Goal: Task Accomplishment & Management: Complete application form

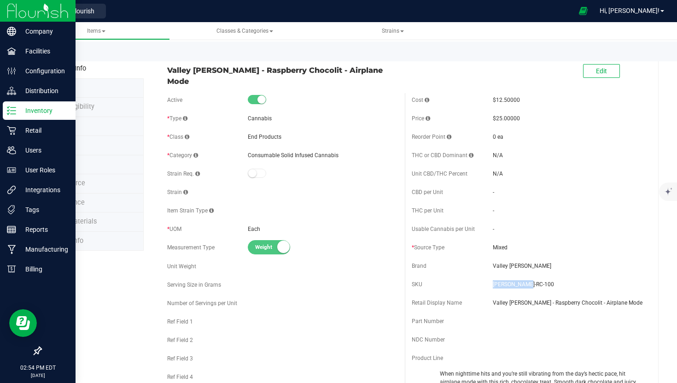
click at [29, 9] on img at bounding box center [38, 11] width 62 height 22
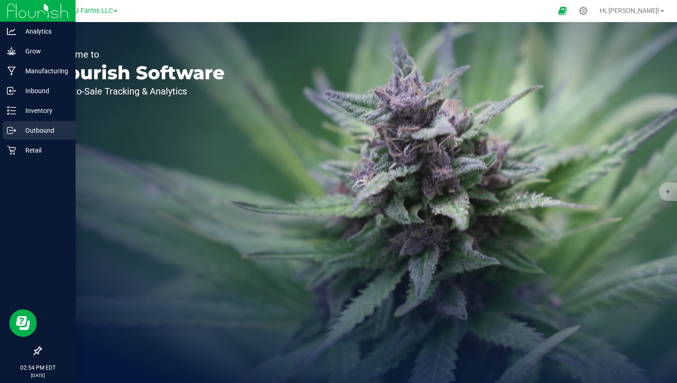
click at [46, 127] on p "Outbound" at bounding box center [43, 130] width 55 height 11
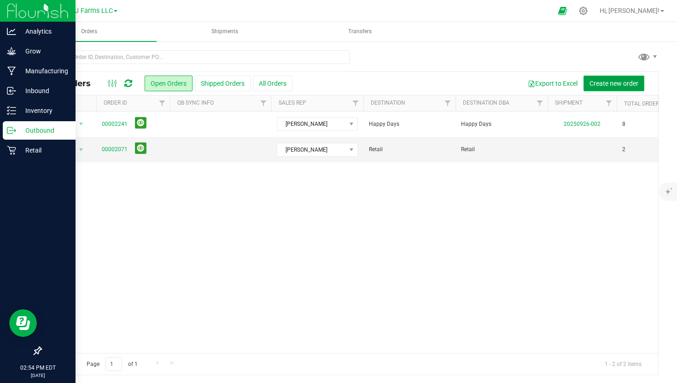
click at [618, 82] on span "Create new order" at bounding box center [613, 83] width 49 height 7
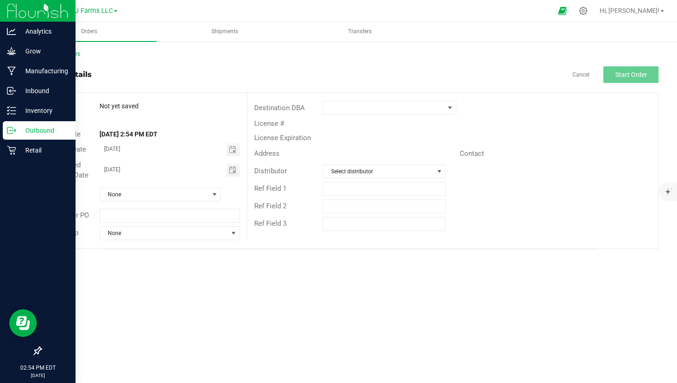
click at [125, 203] on div "Payment Terms None" at bounding box center [144, 194] width 206 height 24
click at [132, 198] on span "None" at bounding box center [154, 194] width 109 height 13
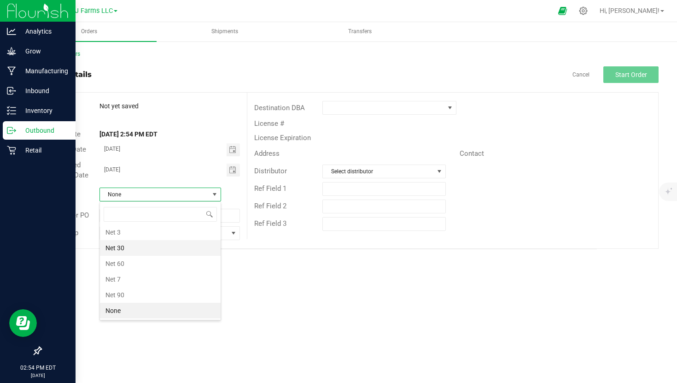
click at [147, 249] on li "Net 30" at bounding box center [160, 248] width 121 height 16
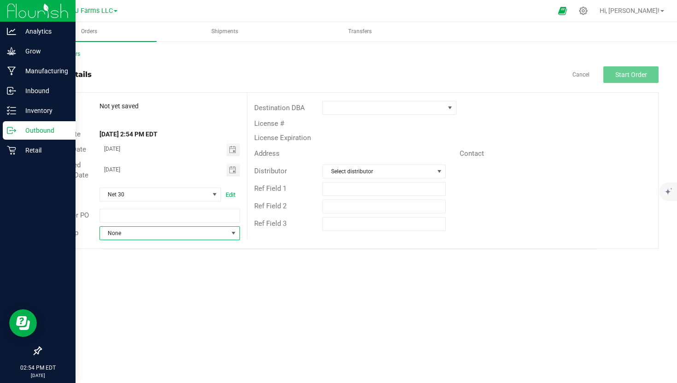
click at [156, 235] on span "None" at bounding box center [164, 233] width 128 height 13
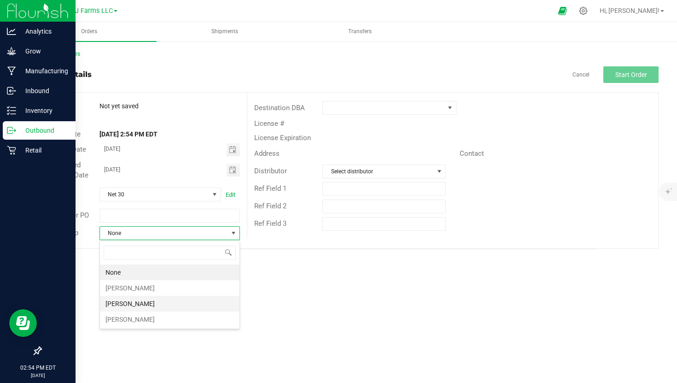
scroll to position [14, 140]
click at [141, 314] on li "Marion Wex" at bounding box center [170, 319] width 140 height 16
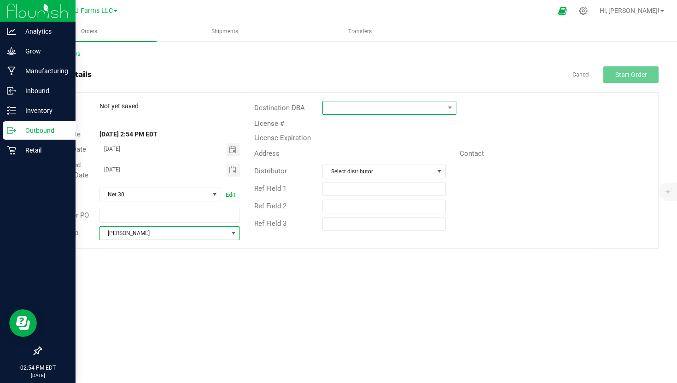
click at [347, 107] on span at bounding box center [384, 107] width 122 height 13
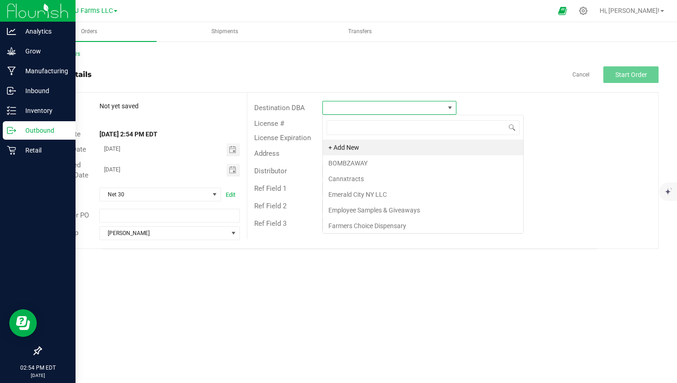
scroll to position [14, 134]
type input "n"
type input "tree"
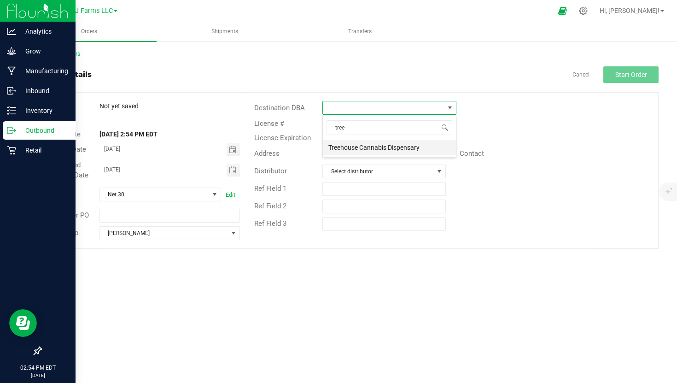
click at [370, 151] on li "Treehouse Cannabis Dispensary" at bounding box center [389, 148] width 133 height 16
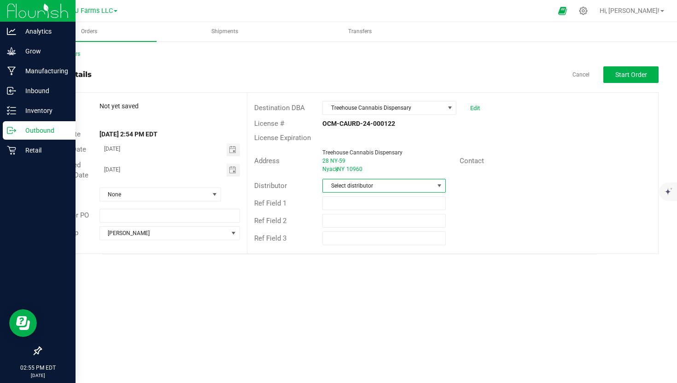
click at [353, 185] on span "Select distributor" at bounding box center [378, 185] width 111 height 13
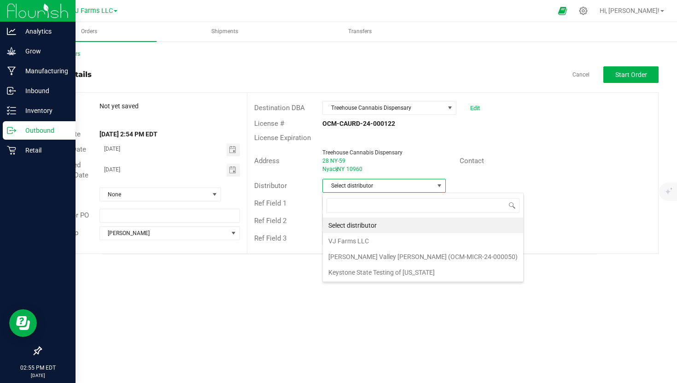
scroll to position [14, 123]
click at [355, 241] on li "VJ Farms LLC" at bounding box center [423, 241] width 200 height 16
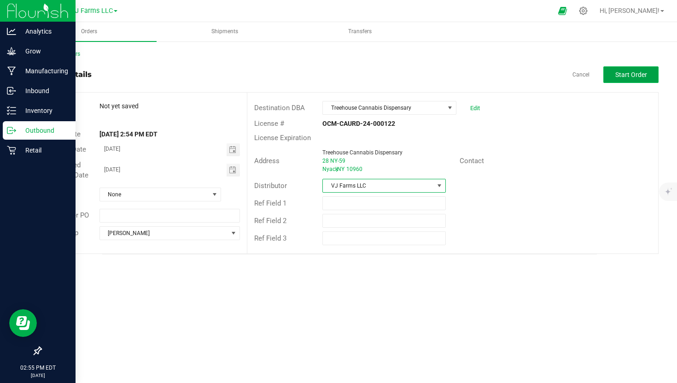
click at [630, 81] on button "Start Order" at bounding box center [630, 74] width 55 height 17
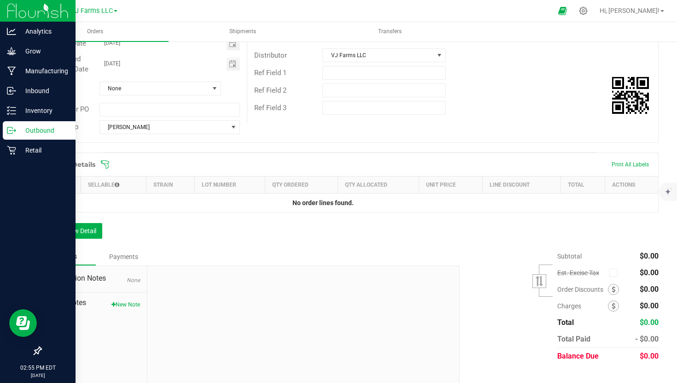
scroll to position [146, 0]
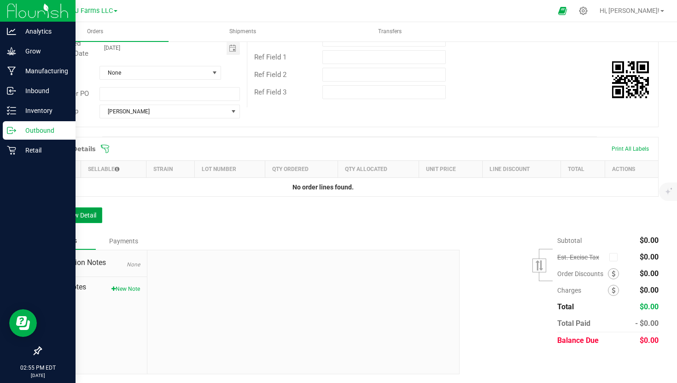
click at [73, 221] on button "Add New Detail" at bounding box center [72, 215] width 62 height 16
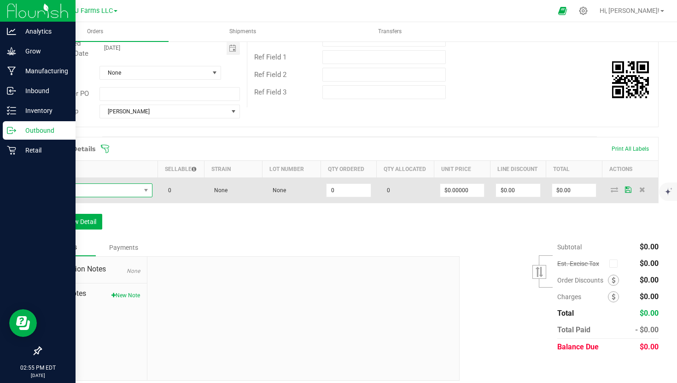
click at [101, 189] on span "NO DATA FOUND" at bounding box center [93, 190] width 93 height 13
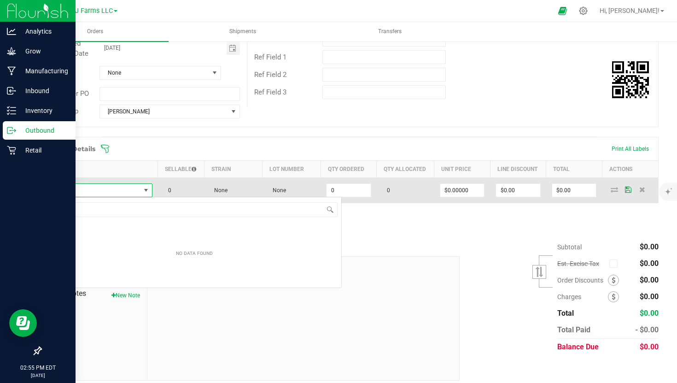
scroll to position [14, 105]
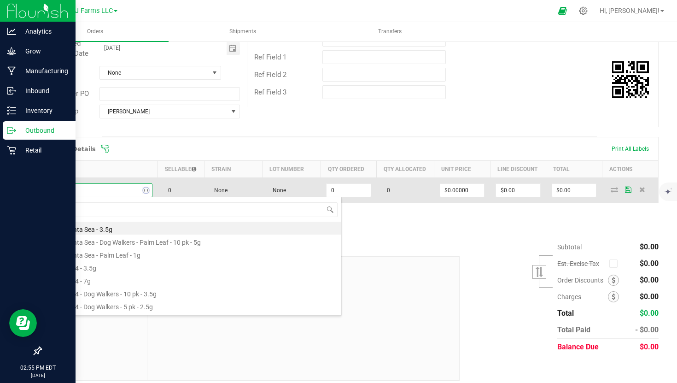
type input "don ca"
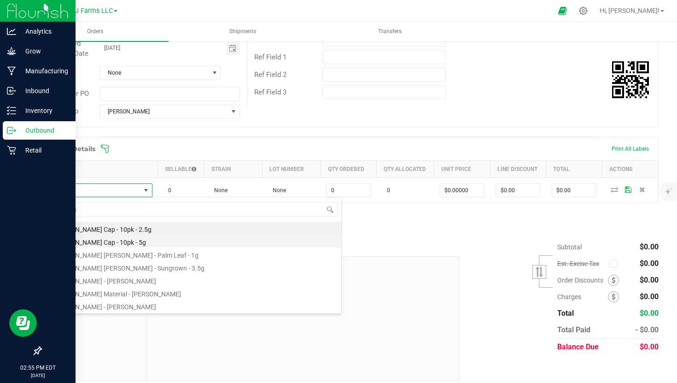
click at [155, 241] on li "[PERSON_NAME] Cap - 10pk - 5g" at bounding box center [194, 240] width 294 height 13
type input "0 ea"
type input "$40.00000"
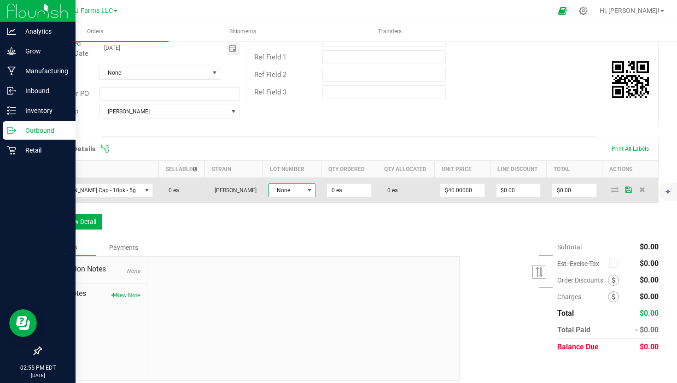
click at [313, 194] on span at bounding box center [309, 189] width 7 height 7
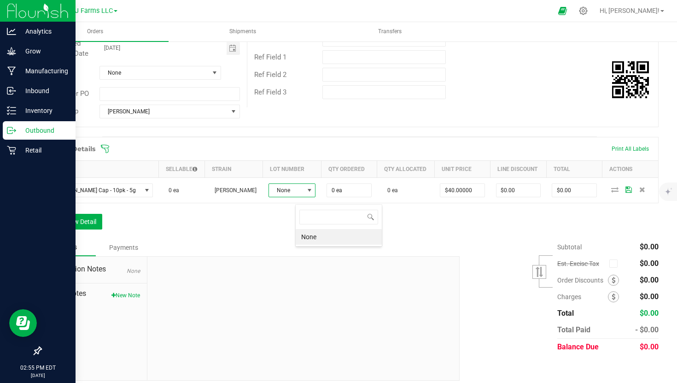
scroll to position [14, 47]
click at [322, 240] on li "None" at bounding box center [339, 237] width 86 height 16
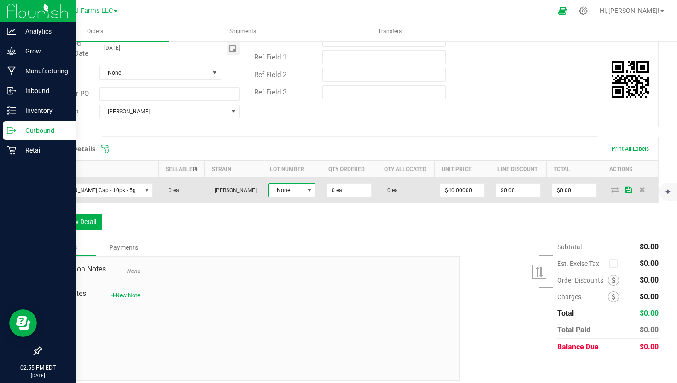
click at [304, 197] on span "None" at bounding box center [286, 190] width 35 height 13
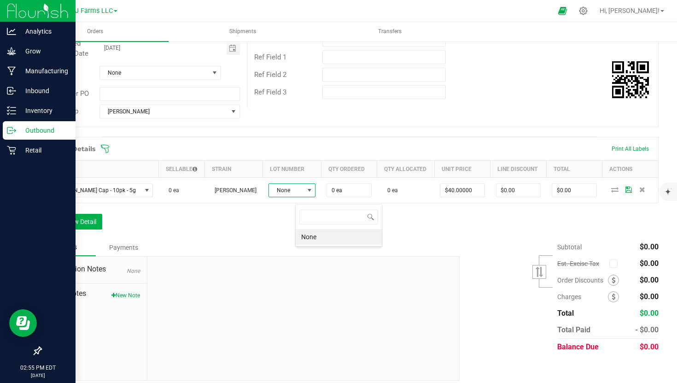
click at [338, 234] on li "None" at bounding box center [339, 237] width 86 height 16
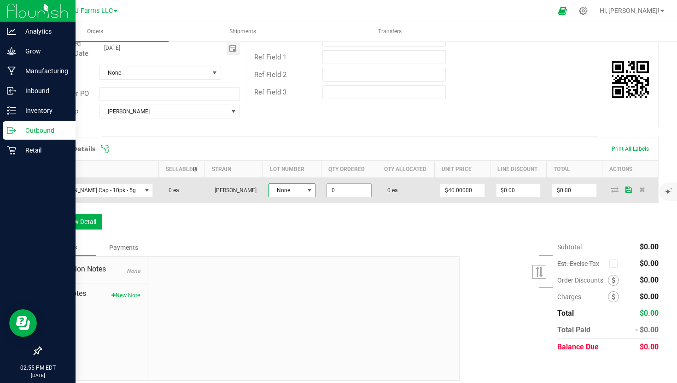
click at [371, 192] on input "0" at bounding box center [349, 190] width 44 height 13
type input "50 ea"
type input "40"
type input "$2,000.00"
click at [484, 197] on input "40" at bounding box center [462, 190] width 44 height 13
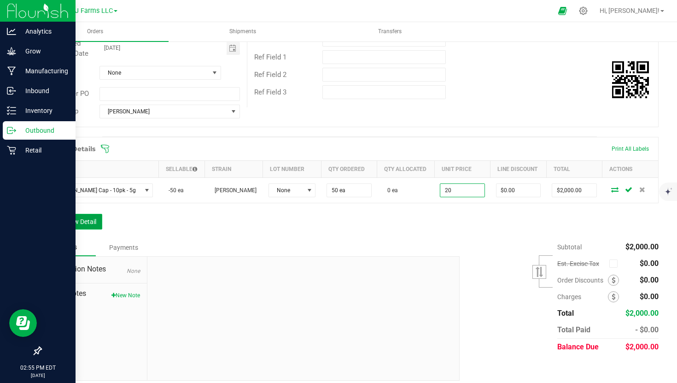
type input "$20.00000"
type input "$1,000.00"
click at [71, 227] on button "Add New Detail" at bounding box center [72, 222] width 62 height 16
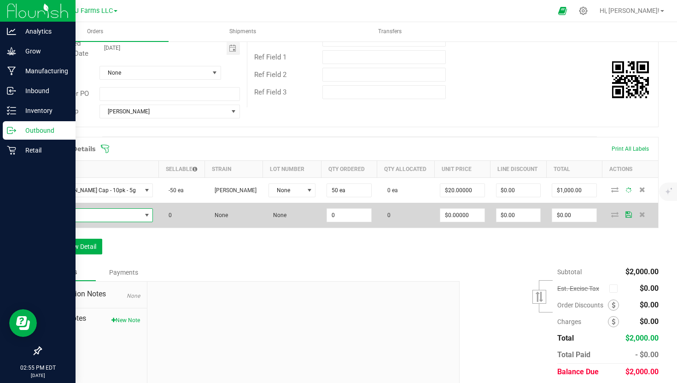
click at [94, 221] on span "NO DATA FOUND" at bounding box center [94, 215] width 94 height 13
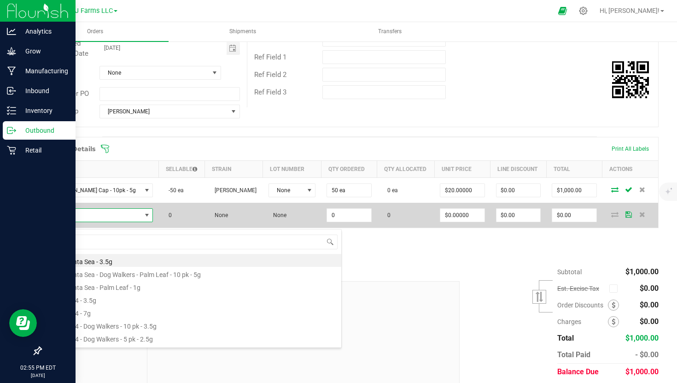
scroll to position [14, 105]
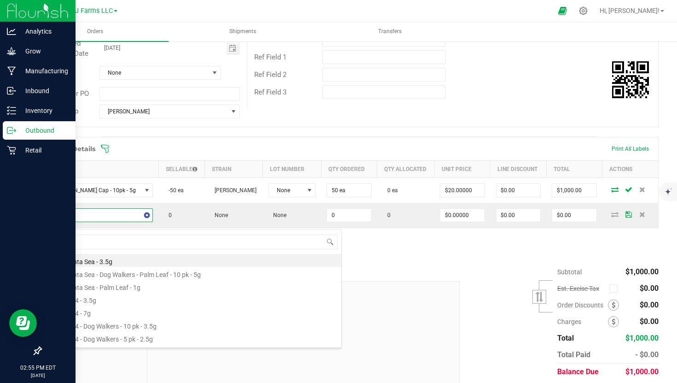
type input "gg4"
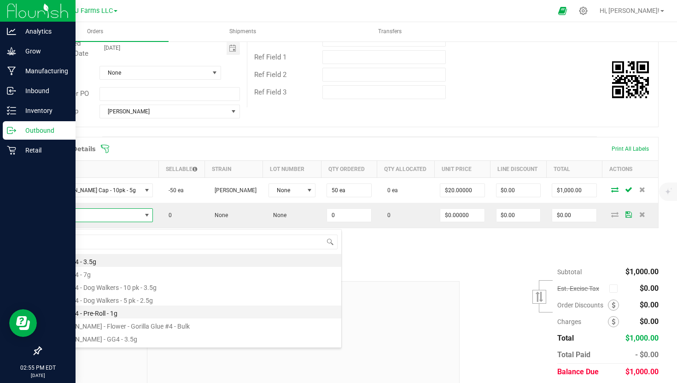
click at [164, 310] on li "BB - GG4 - Pre-Roll - 1g" at bounding box center [194, 311] width 294 height 13
type input "0 ea"
type input "$12.00000"
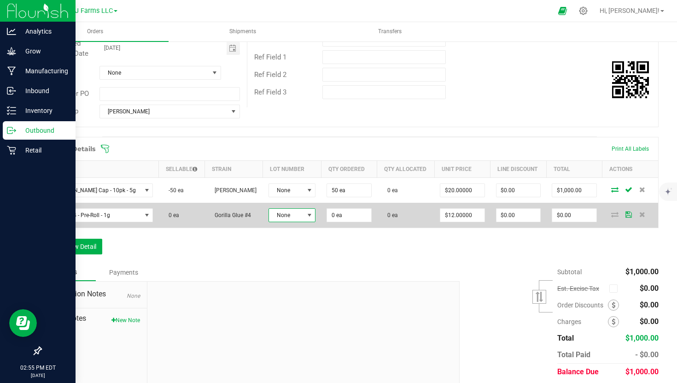
click at [304, 221] on span "None" at bounding box center [286, 215] width 35 height 13
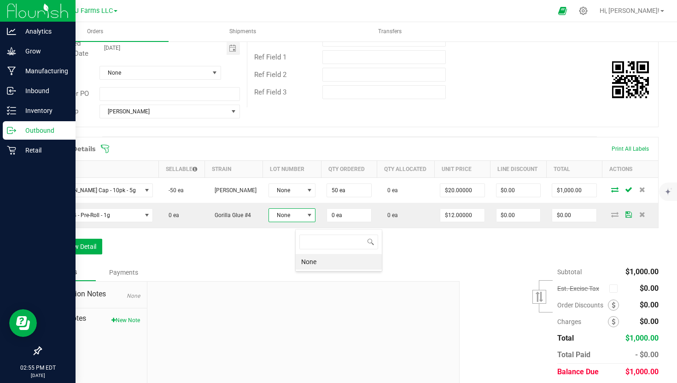
scroll to position [14, 47]
click at [315, 265] on li "None" at bounding box center [339, 262] width 86 height 16
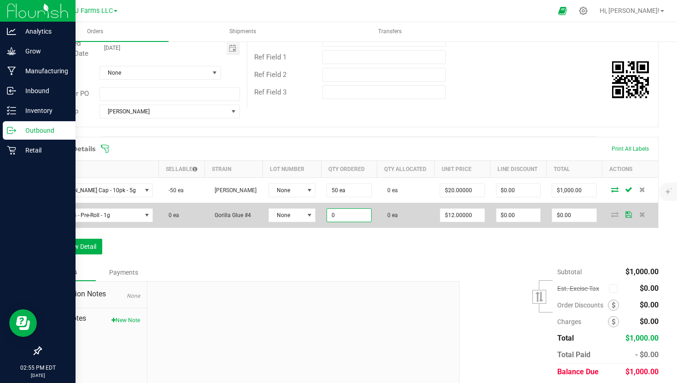
click at [371, 220] on input "0" at bounding box center [349, 215] width 44 height 13
type input "50 ea"
type input "12"
type input "$600.00"
click at [484, 220] on input "12" at bounding box center [462, 215] width 44 height 13
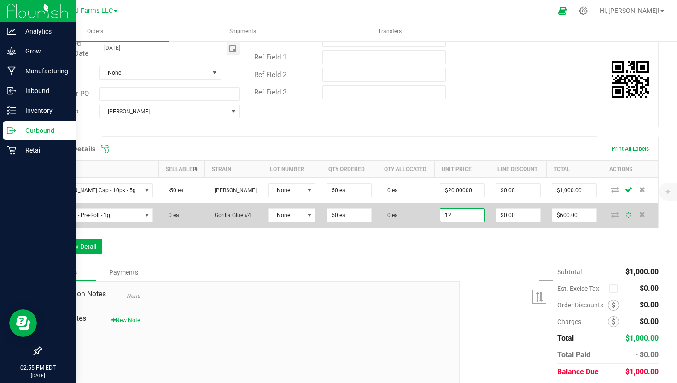
type input "6"
click at [480, 221] on input "12" at bounding box center [462, 215] width 44 height 13
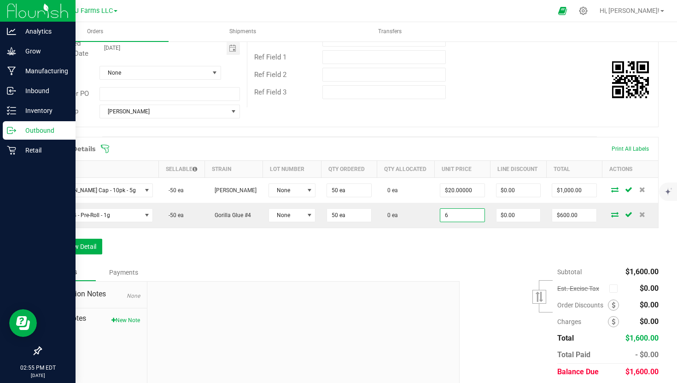
type input "$6.00000"
type input "$300.00"
click at [447, 256] on div "Order Details Print All Labels Item Sellable Strain Lot Number Qty Ordered Qty …" at bounding box center [350, 200] width 618 height 127
click at [65, 243] on div "Order Details Print All Labels Item Sellable Strain Lot Number Qty Ordered Qty …" at bounding box center [350, 200] width 618 height 127
click at [68, 250] on button "Add New Detail" at bounding box center [72, 246] width 62 height 16
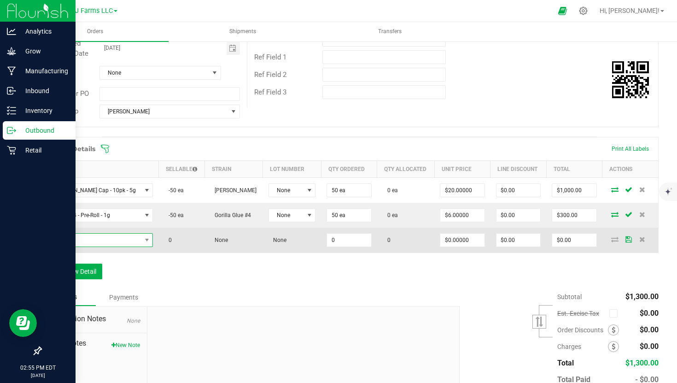
click at [79, 246] on span "NO DATA FOUND" at bounding box center [94, 239] width 94 height 13
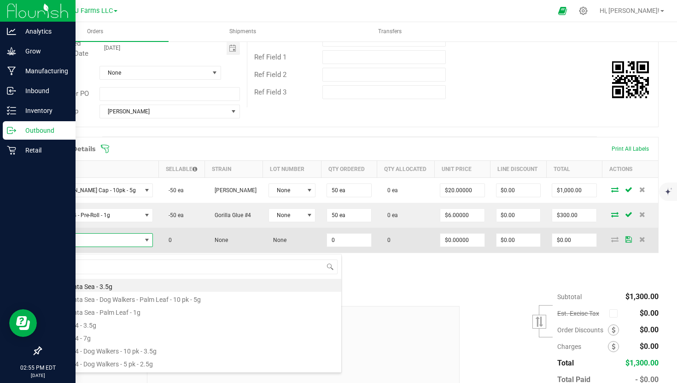
scroll to position [14, 135]
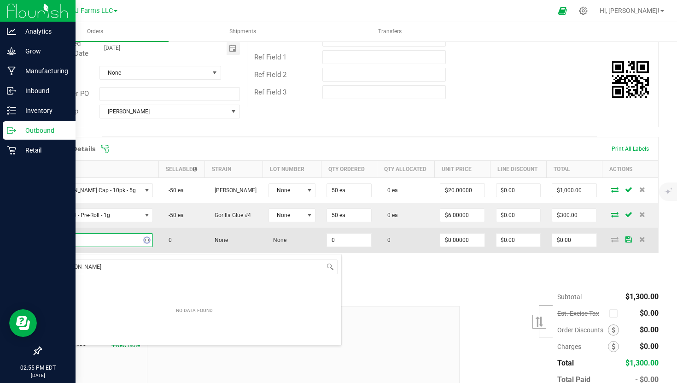
type input "pepe sil"
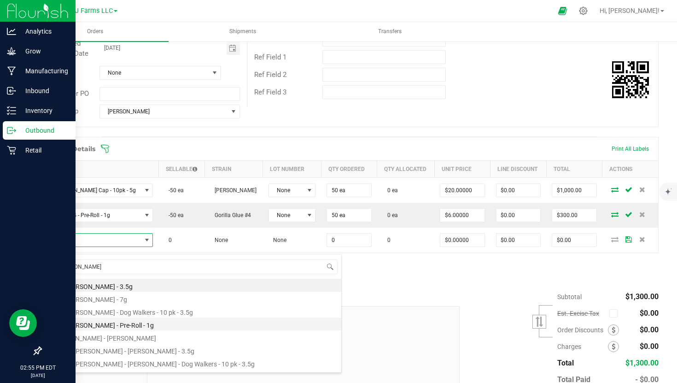
click at [143, 323] on li "BB - [PERSON_NAME] - Pre-Roll - 1g" at bounding box center [194, 323] width 294 height 13
type input "0 ea"
type input "$12.00000"
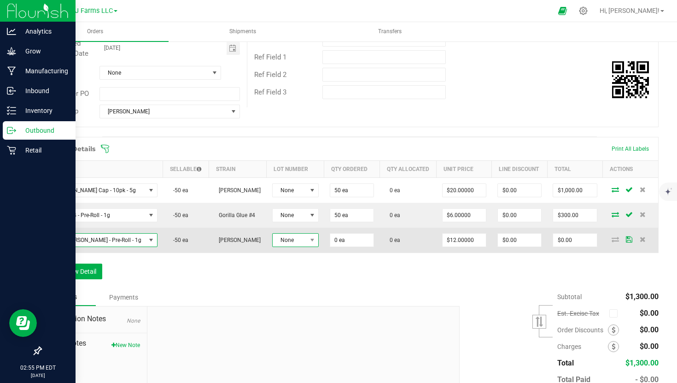
click at [307, 244] on span "None" at bounding box center [290, 239] width 34 height 13
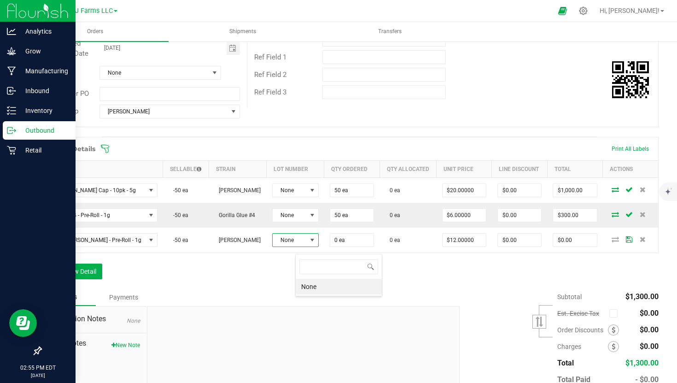
scroll to position [14, 47]
click at [333, 285] on li "None" at bounding box center [339, 287] width 86 height 16
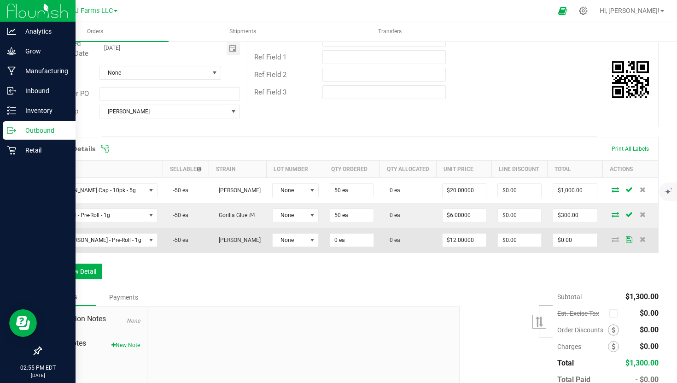
click at [379, 247] on td "0 ea" at bounding box center [351, 239] width 55 height 25
click at [373, 246] on input "0" at bounding box center [351, 239] width 43 height 13
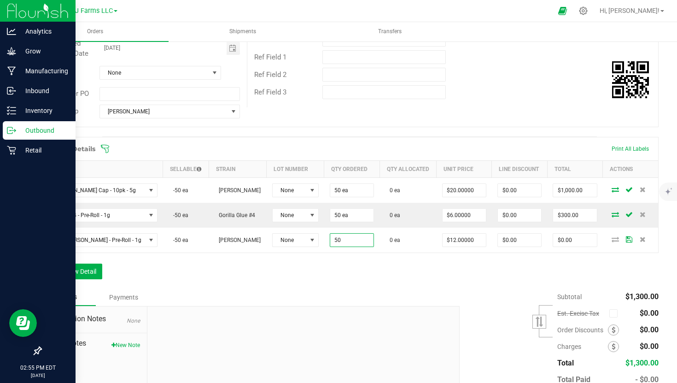
type input "50 ea"
type input "$600.00"
click at [455, 273] on div "Order Details Print All Labels Item Sellable Strain Lot Number Qty Ordered Qty …" at bounding box center [350, 212] width 618 height 151
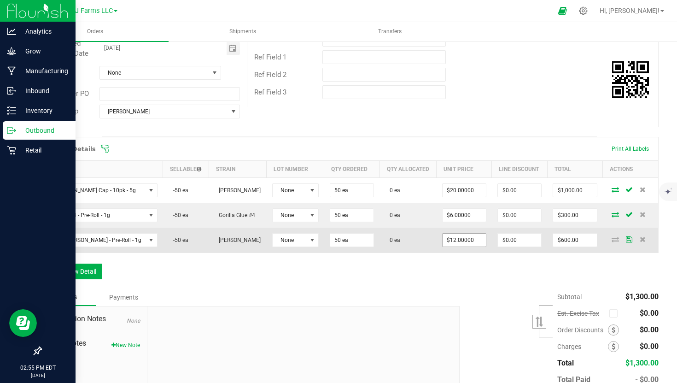
type input "12"
click at [473, 245] on input "12" at bounding box center [463, 239] width 43 height 13
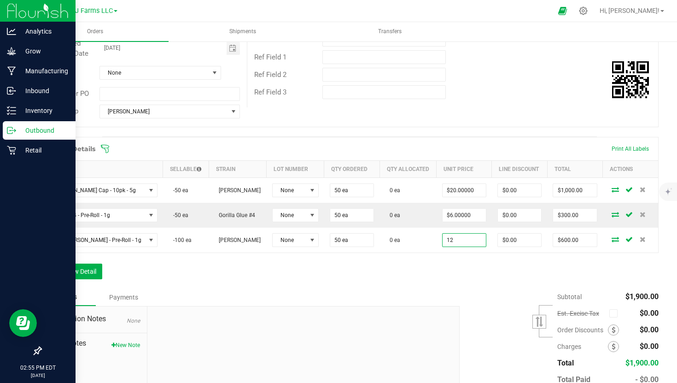
click at [473, 245] on input "12" at bounding box center [463, 239] width 43 height 13
type input "$6.00000"
type input "$300.00"
click at [457, 288] on div "Order Details Print All Labels Item Sellable Strain Lot Number Qty Ordered Qty …" at bounding box center [350, 212] width 618 height 151
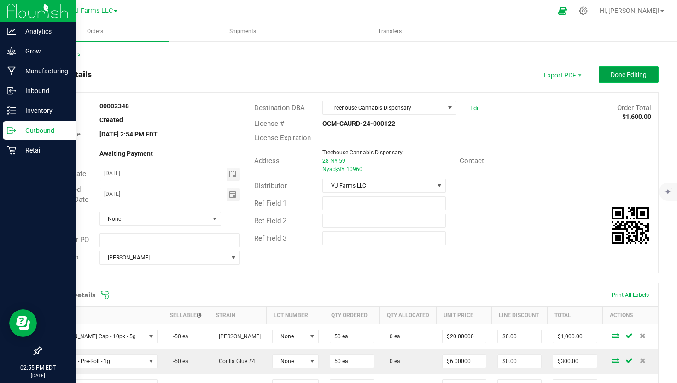
click at [634, 73] on span "Done Editing" at bounding box center [629, 74] width 36 height 7
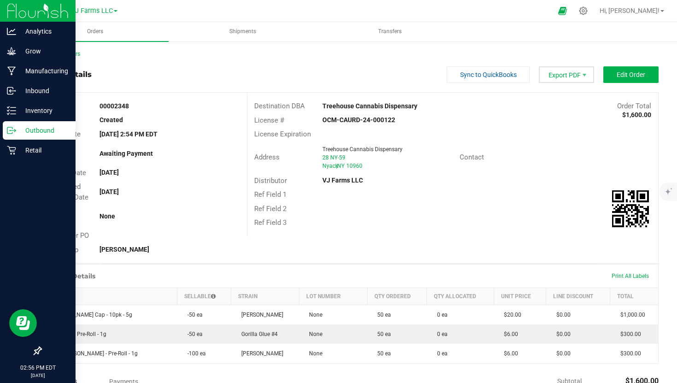
click at [576, 80] on span "Export PDF" at bounding box center [566, 74] width 55 height 17
click at [571, 91] on span "Packing List PDF" at bounding box center [567, 89] width 57 height 13
click at [24, 127] on p "Outbound" at bounding box center [43, 130] width 55 height 11
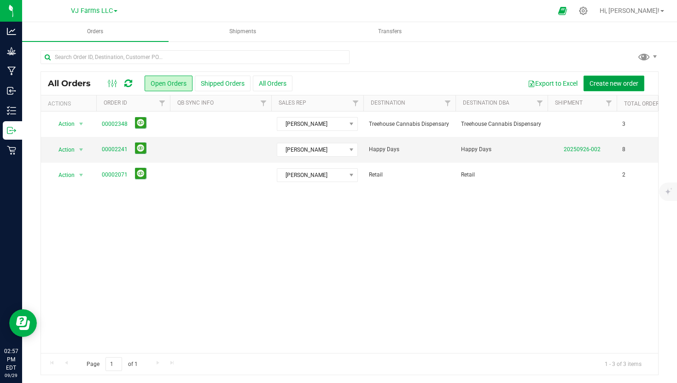
click at [624, 80] on span "Create new order" at bounding box center [613, 83] width 49 height 7
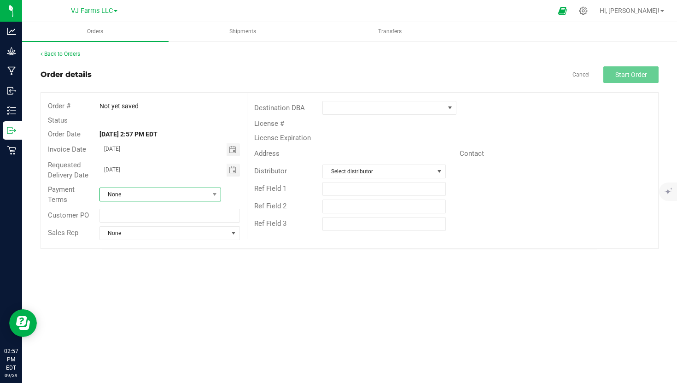
click at [176, 192] on span "None" at bounding box center [154, 194] width 109 height 13
click at [131, 250] on li "Net 30" at bounding box center [160, 248] width 121 height 16
click at [157, 233] on span "None" at bounding box center [164, 233] width 128 height 13
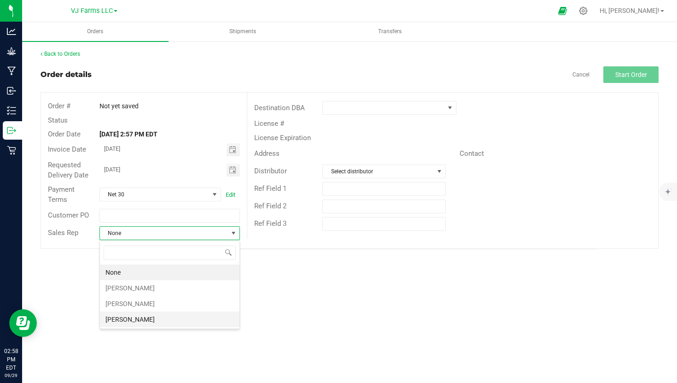
scroll to position [14, 140]
click at [142, 320] on li "Marion Wex" at bounding box center [170, 319] width 140 height 16
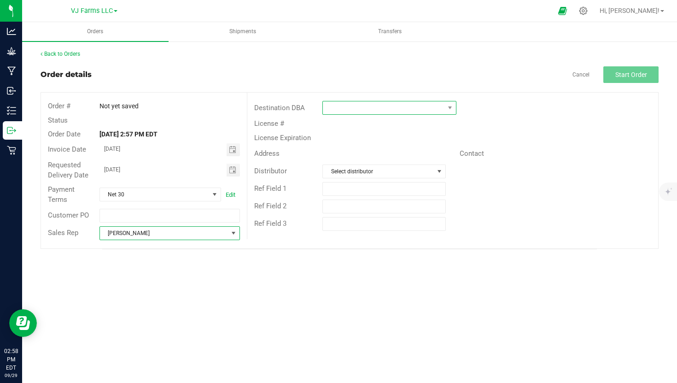
click at [365, 106] on span at bounding box center [384, 107] width 122 height 13
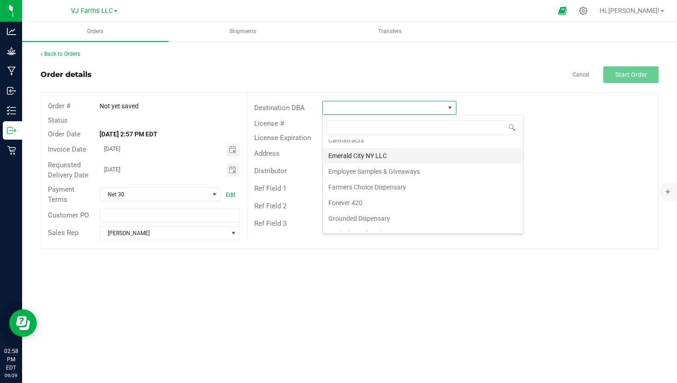
scroll to position [49, 0]
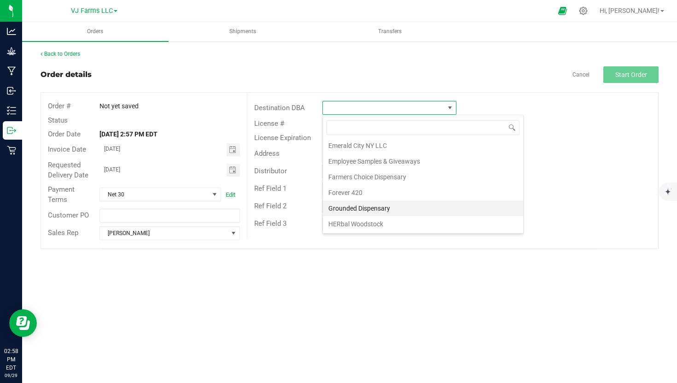
click at [358, 205] on li "Grounded Dispensary" at bounding box center [423, 208] width 200 height 16
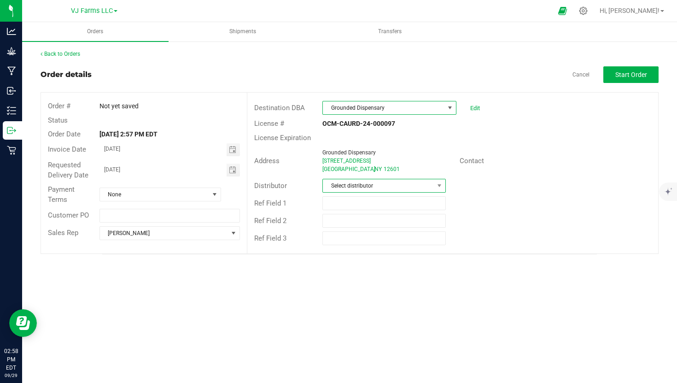
click at [385, 182] on span "Select distributor" at bounding box center [378, 185] width 111 height 13
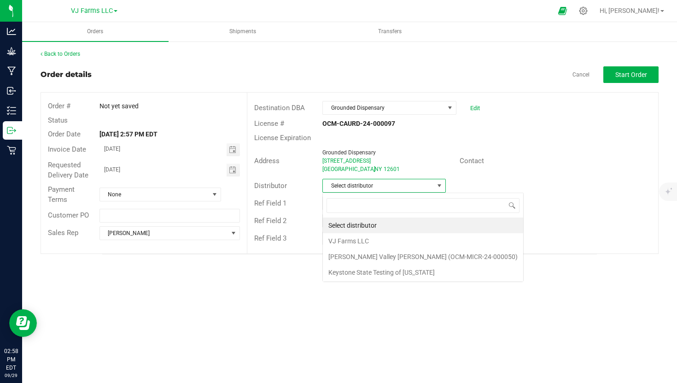
scroll to position [14, 123]
click at [366, 239] on li "VJ Farms LLC" at bounding box center [423, 241] width 200 height 16
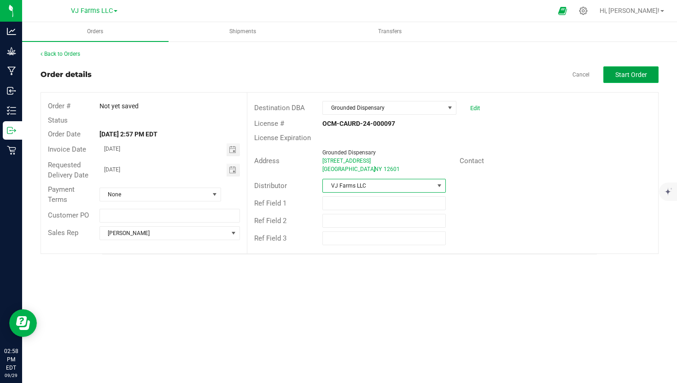
click at [638, 79] on button "Start Order" at bounding box center [630, 74] width 55 height 17
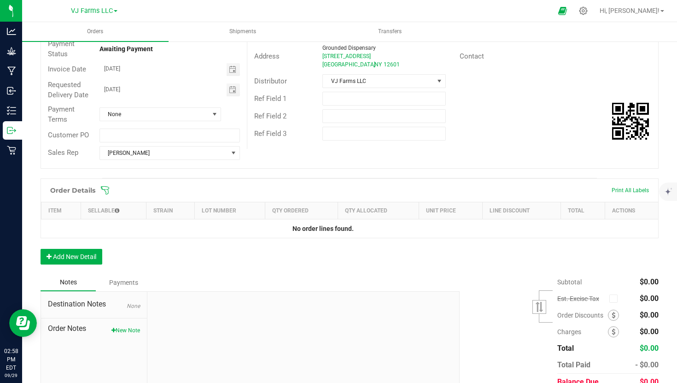
scroll to position [115, 0]
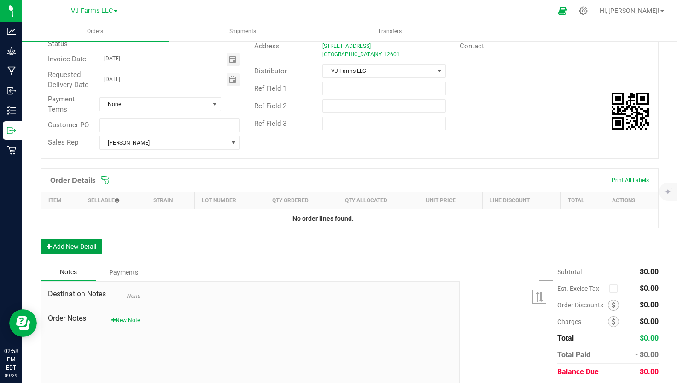
click at [93, 245] on button "Add New Detail" at bounding box center [72, 246] width 62 height 16
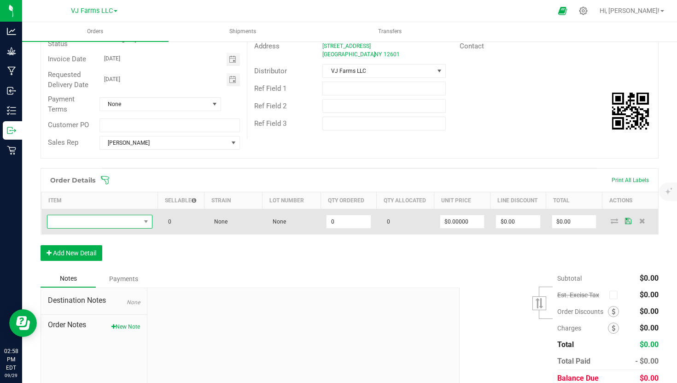
click at [109, 221] on span "NO DATA FOUND" at bounding box center [93, 221] width 93 height 13
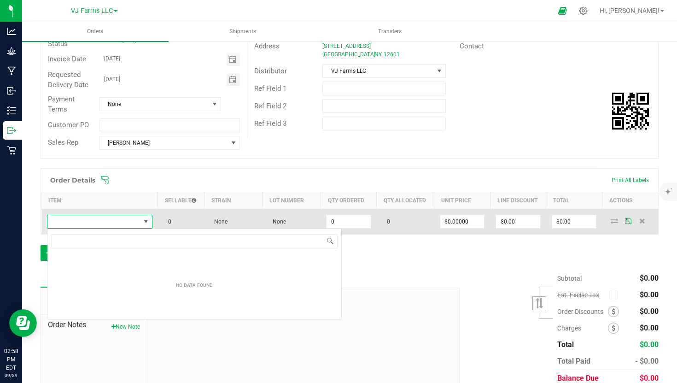
scroll to position [14, 105]
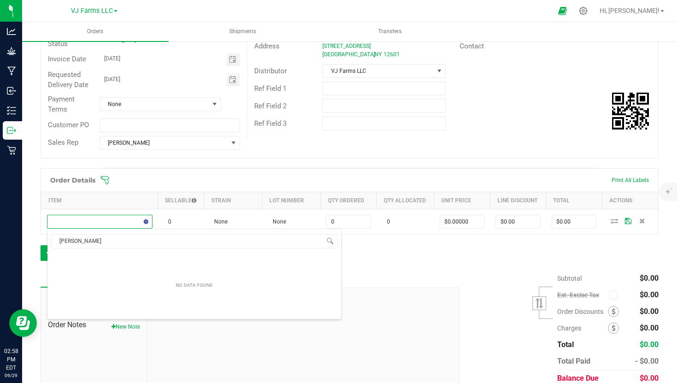
type input "fanta"
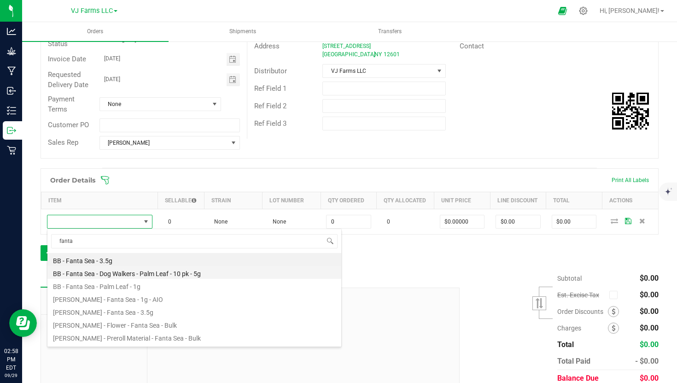
click at [154, 269] on li "BB - Fanta Sea - Dog Walkers - Palm Leaf - 10 pk - 5g" at bounding box center [194, 272] width 294 height 13
type input "0 ea"
type input "$60.00000"
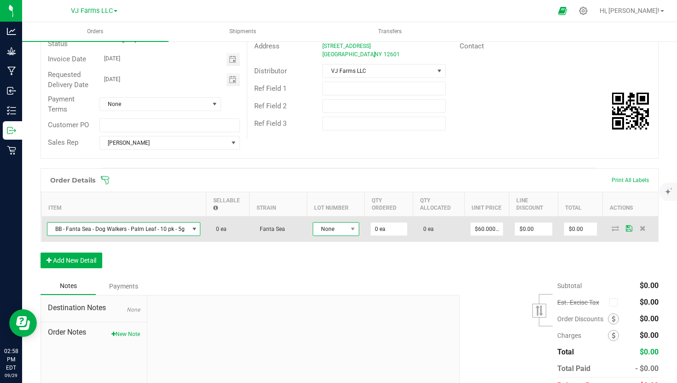
click at [338, 228] on span "None" at bounding box center [330, 228] width 34 height 13
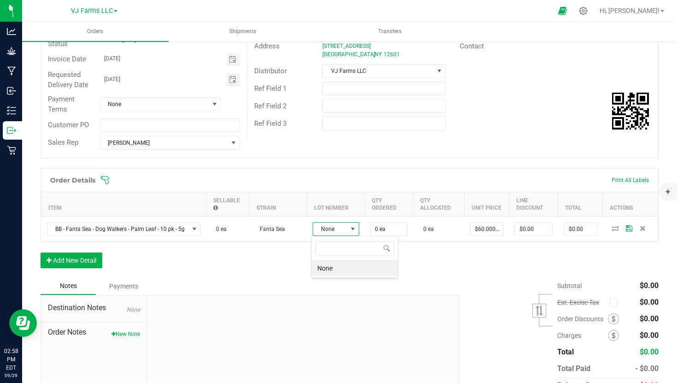
scroll to position [14, 47]
click at [333, 270] on li "None" at bounding box center [355, 268] width 86 height 16
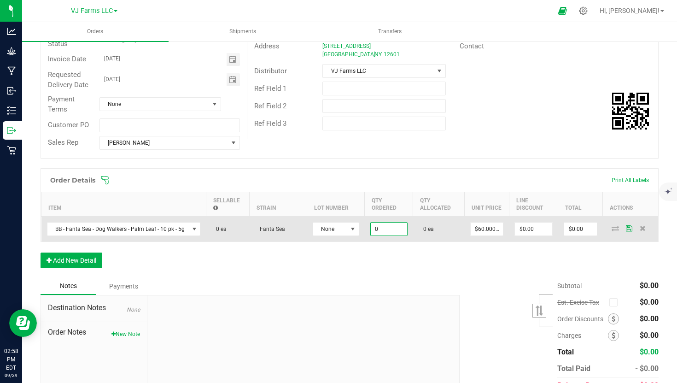
click at [393, 232] on input "0" at bounding box center [389, 228] width 36 height 13
type input "20 ea"
type input "60"
type input "$1,200.00"
click at [486, 229] on input "60" at bounding box center [487, 228] width 33 height 13
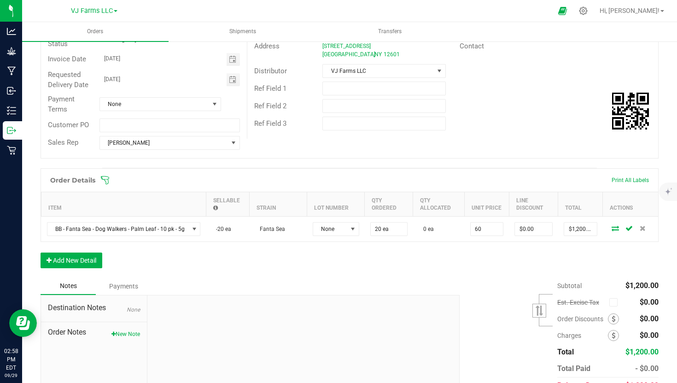
click at [486, 229] on input "60" at bounding box center [487, 228] width 33 height 13
type input "$30.00000"
type input "$600.00"
click at [407, 268] on div "Order Details Print All Labels Item Sellable Strain Lot Number Qty Ordered Qty …" at bounding box center [350, 222] width 618 height 109
click at [89, 254] on button "Add New Detail" at bounding box center [72, 260] width 62 height 16
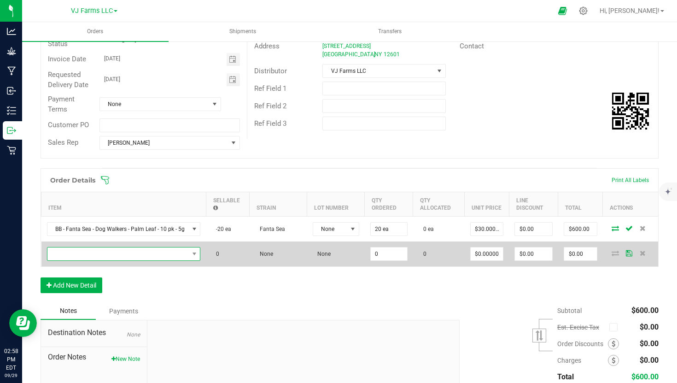
click at [115, 260] on span "NO DATA FOUND" at bounding box center [124, 254] width 154 height 14
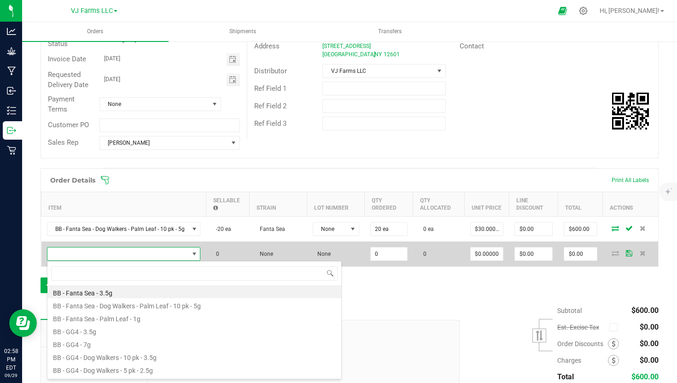
scroll to position [14, 152]
type input "don carlos"
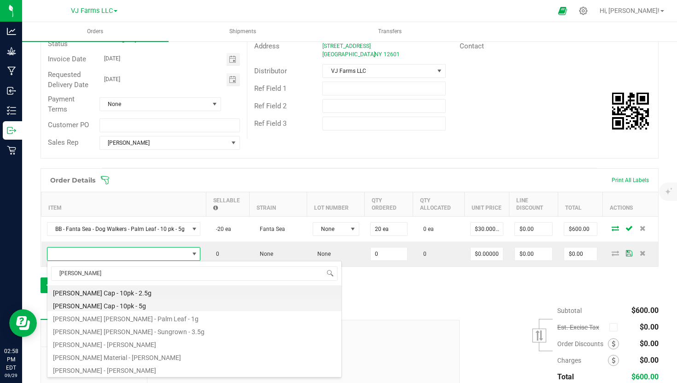
click at [191, 307] on li "[PERSON_NAME] Cap - 10pk - 5g" at bounding box center [194, 304] width 294 height 13
type input "0 ea"
type input "$40.00000"
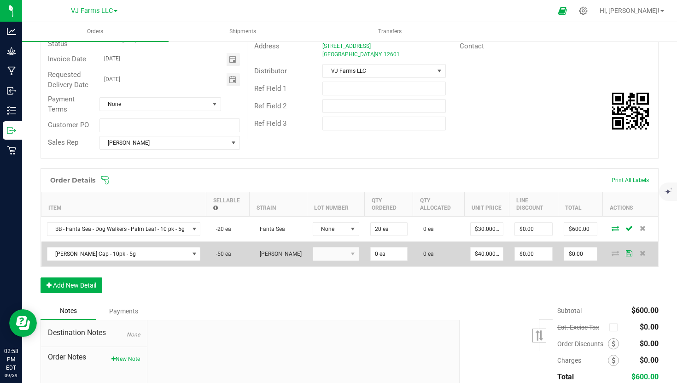
click at [318, 253] on kendo-dropdownlist at bounding box center [336, 254] width 47 height 14
click at [353, 243] on td at bounding box center [336, 253] width 58 height 25
click at [350, 252] on kendo-dropdownlist at bounding box center [336, 254] width 47 height 14
click at [346, 254] on kendo-dropdownlist at bounding box center [336, 254] width 47 height 14
click at [395, 257] on input "0" at bounding box center [389, 253] width 36 height 13
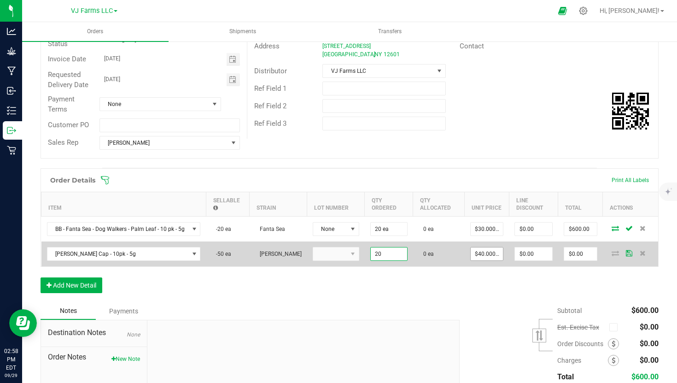
type input "20 ea"
type input "40"
type input "$800.00"
click at [488, 250] on input "40" at bounding box center [487, 253] width 33 height 13
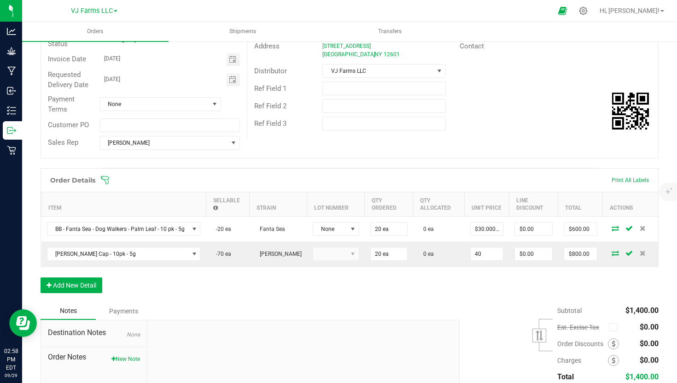
click at [488, 250] on input "40" at bounding box center [487, 253] width 33 height 13
type input "$20.00000"
type input "$400.00"
click at [441, 304] on div "Notes Payments" at bounding box center [247, 310] width 412 height 17
click at [84, 283] on button "Add New Detail" at bounding box center [72, 285] width 62 height 16
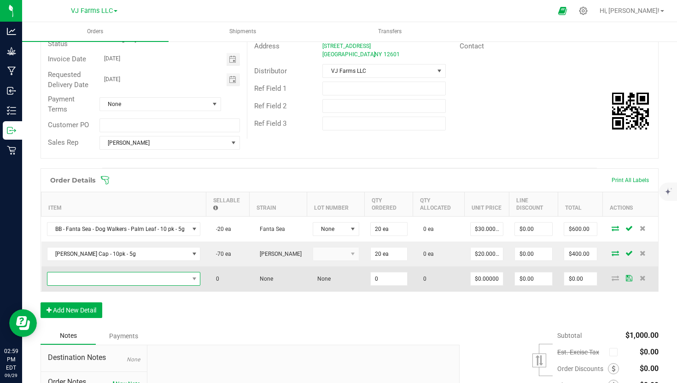
click at [90, 275] on span "NO DATA FOUND" at bounding box center [117, 278] width 141 height 13
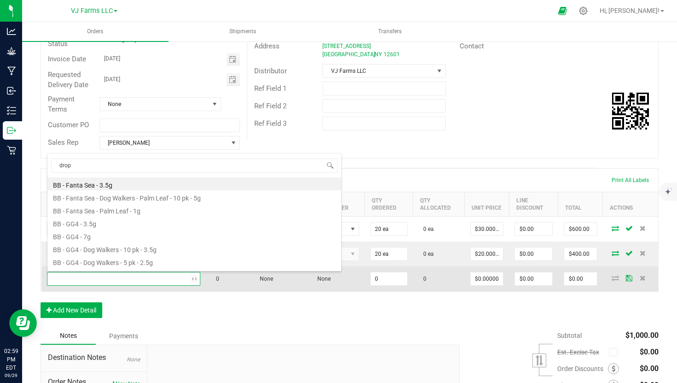
type input "drops"
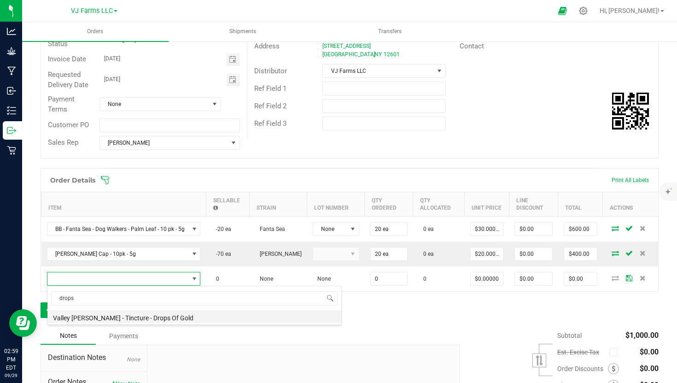
click at [129, 316] on li "Valley Jane - Tincture - Drops Of Gold" at bounding box center [194, 316] width 294 height 13
type input "0 ea"
type input "$18.00000"
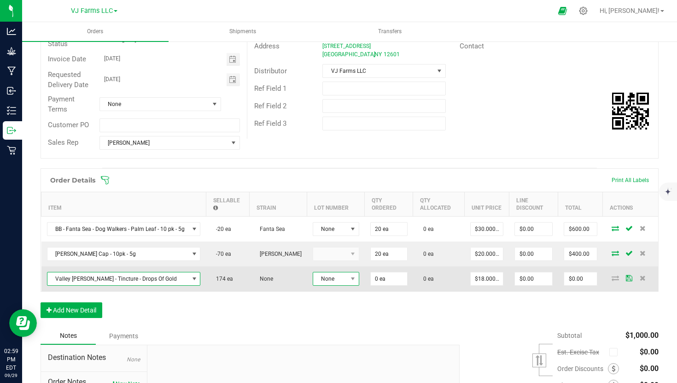
click at [332, 275] on span "None" at bounding box center [330, 278] width 34 height 13
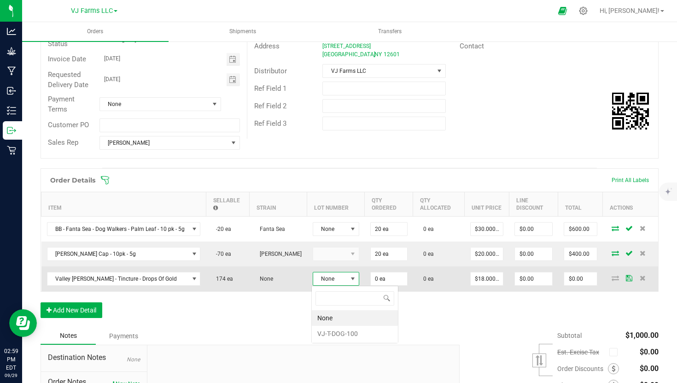
scroll to position [14, 47]
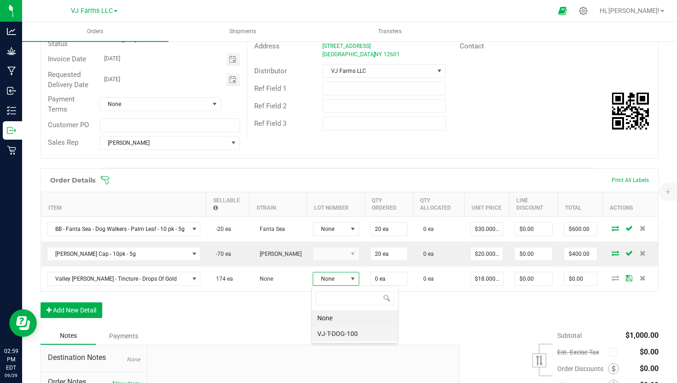
click at [334, 336] on li "VJ-T-DOG-100" at bounding box center [355, 334] width 86 height 16
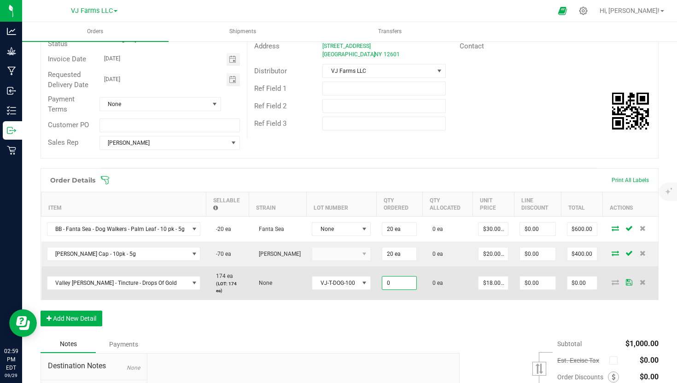
click at [407, 282] on input "0" at bounding box center [399, 282] width 34 height 13
type input "10 ea"
type input "18"
type input "$180.00"
click at [494, 282] on input "18" at bounding box center [492, 282] width 29 height 13
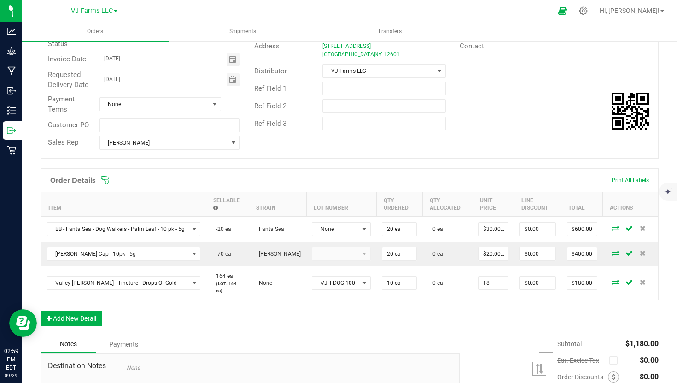
click at [494, 282] on input "18" at bounding box center [492, 282] width 29 height 13
type input "0"
type input "9"
click at [65, 321] on button "Add New Detail" at bounding box center [72, 318] width 62 height 16
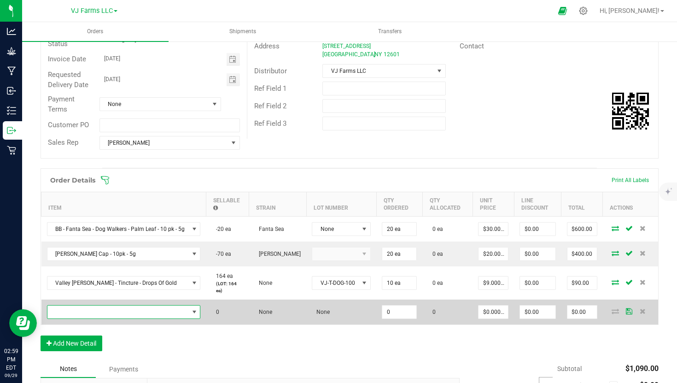
click at [86, 312] on span "NO DATA FOUND" at bounding box center [117, 311] width 141 height 13
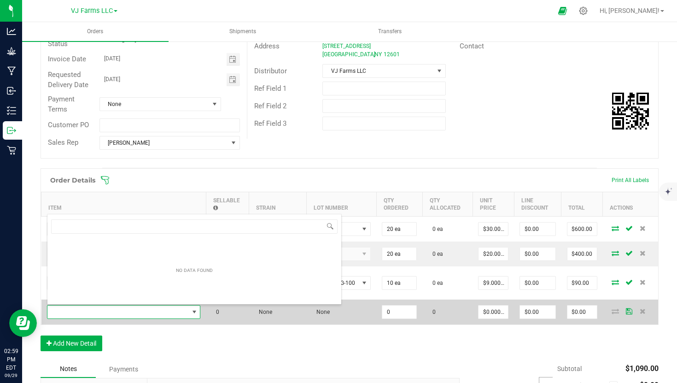
scroll to position [14, 152]
type input "honey"
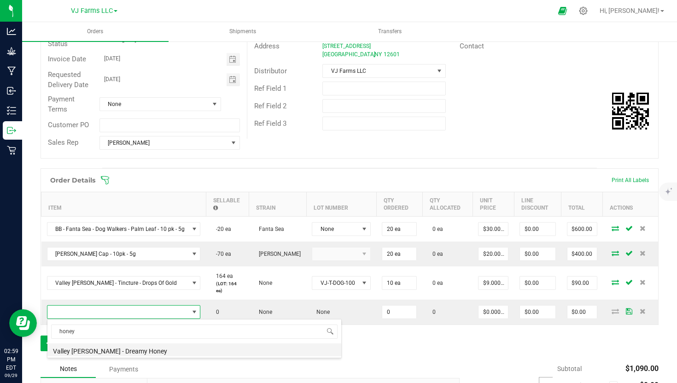
click at [107, 347] on li "Valley Jane - Dreamy Honey" at bounding box center [194, 349] width 294 height 13
type input "0 ea"
type input "$32.00000"
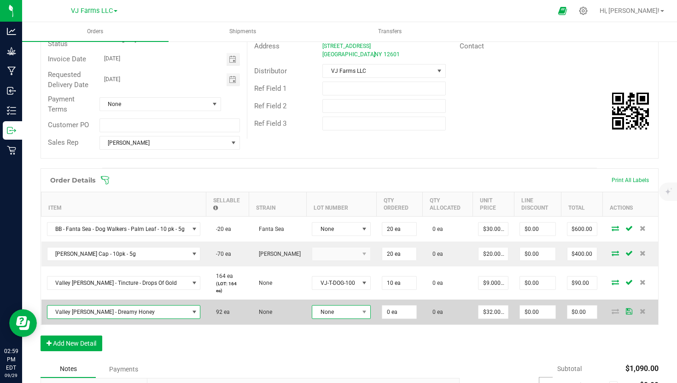
click at [350, 313] on span "None" at bounding box center [335, 311] width 47 height 13
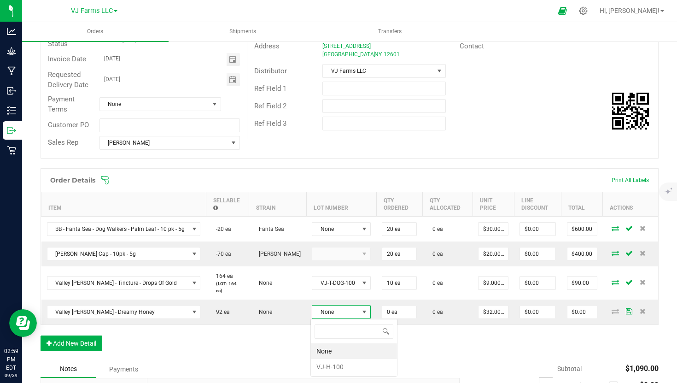
scroll to position [14, 58]
click at [339, 361] on li "VJ-H-100" at bounding box center [354, 367] width 86 height 16
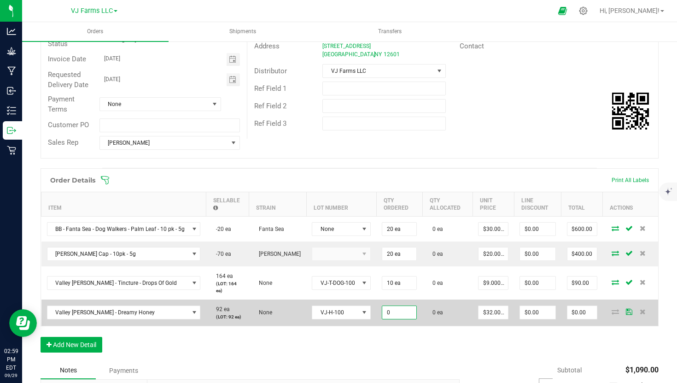
click at [409, 311] on input "0" at bounding box center [399, 312] width 34 height 13
type input "10 ea"
type input "32"
type input "$320.00"
click at [498, 308] on input "32" at bounding box center [492, 312] width 29 height 13
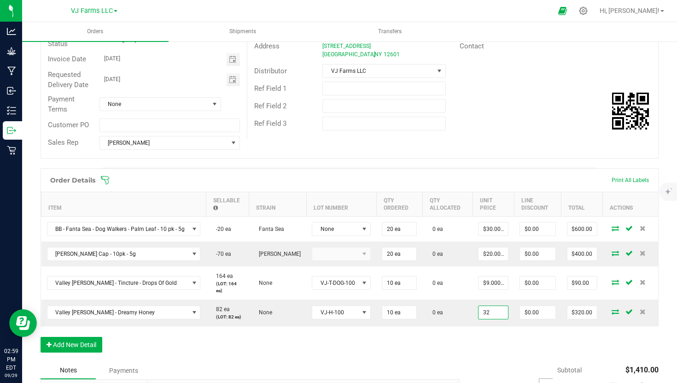
click at [498, 308] on input "32" at bounding box center [492, 312] width 29 height 13
type input "$20.00000"
type input "$200.00"
click at [446, 371] on div "Notes Payments" at bounding box center [247, 369] width 412 height 17
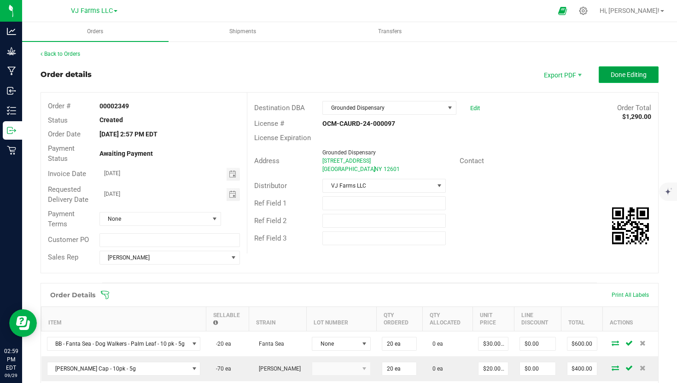
click at [632, 71] on span "Done Editing" at bounding box center [629, 74] width 36 height 7
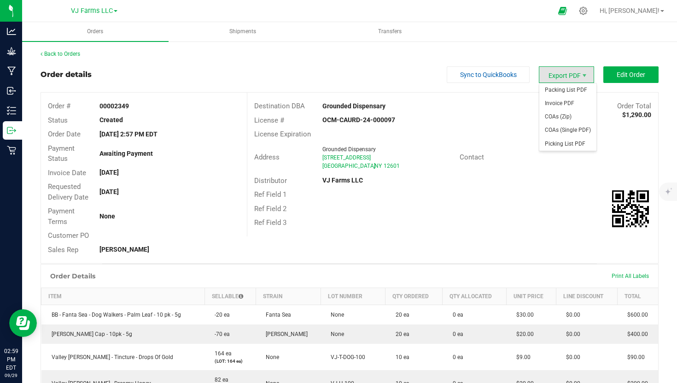
click at [565, 74] on span "Export PDF" at bounding box center [566, 74] width 55 height 17
click at [563, 92] on span "Packing List PDF" at bounding box center [567, 89] width 57 height 13
click at [72, 58] on div "Back to Orders" at bounding box center [350, 54] width 618 height 8
click at [75, 54] on link "Back to Orders" at bounding box center [61, 54] width 40 height 6
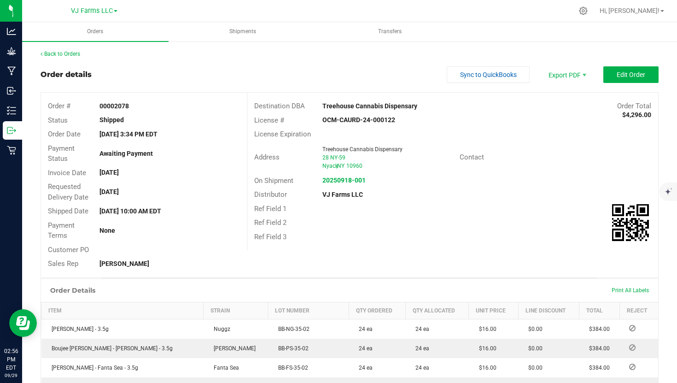
scroll to position [195, 0]
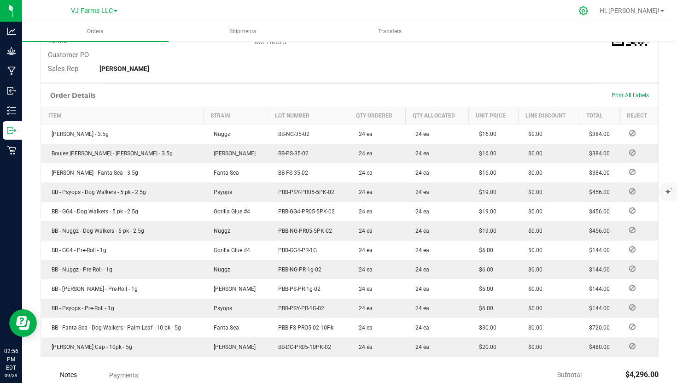
click at [588, 12] on icon at bounding box center [583, 11] width 10 height 10
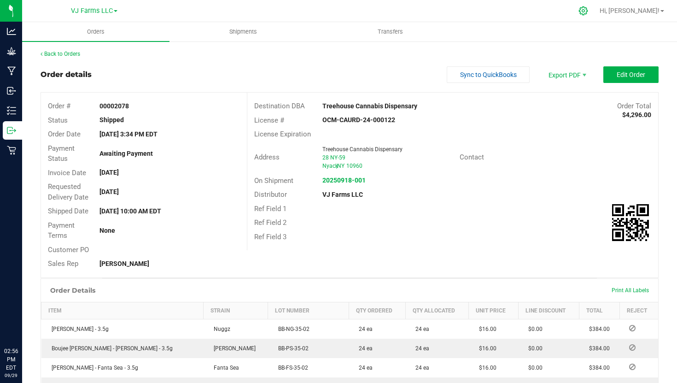
click at [595, 14] on div at bounding box center [583, 11] width 23 height 20
click at [588, 11] on icon at bounding box center [583, 11] width 10 height 10
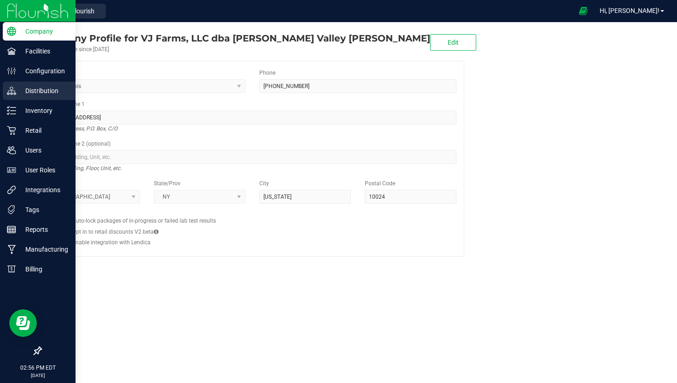
click at [44, 88] on p "Distribution" at bounding box center [43, 90] width 55 height 11
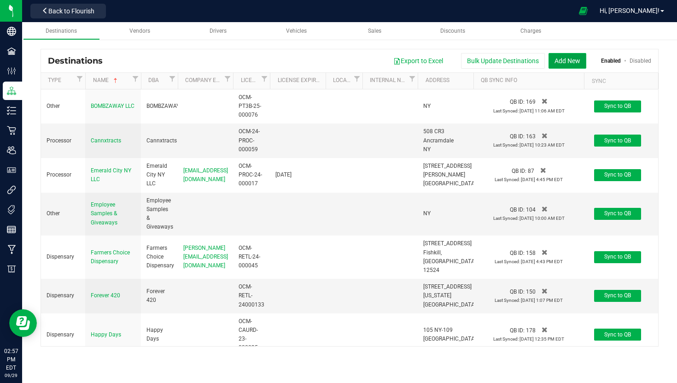
click at [559, 61] on button "Add New" at bounding box center [567, 61] width 38 height 16
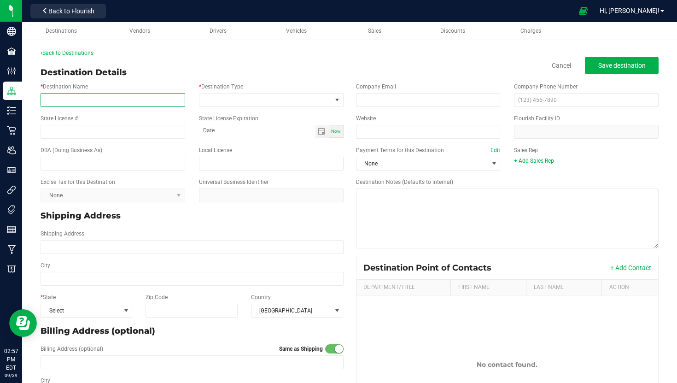
click at [68, 98] on input "* Destination Name" at bounding box center [113, 100] width 145 height 14
type input "Grounded Dispensary"
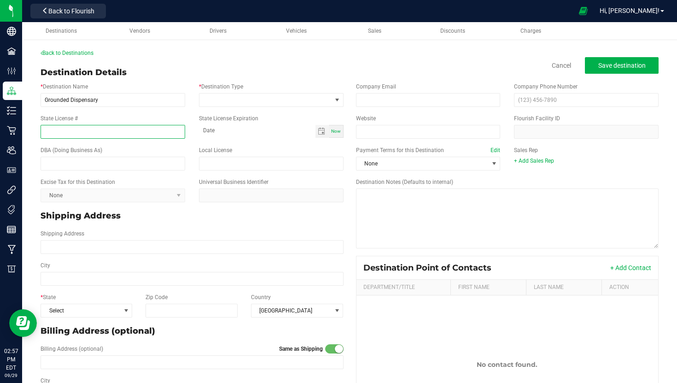
click at [58, 126] on input "State License #" at bounding box center [113, 132] width 145 height 14
click at [93, 256] on div "Shipping Address" at bounding box center [192, 242] width 317 height 32
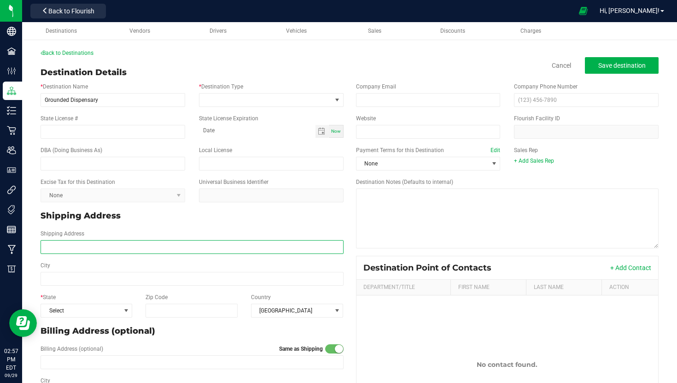
click at [97, 249] on input "Shipping Address" at bounding box center [192, 247] width 303 height 14
paste input "3665 Albany Post Rd, Poughkeepsie, NY 12601"
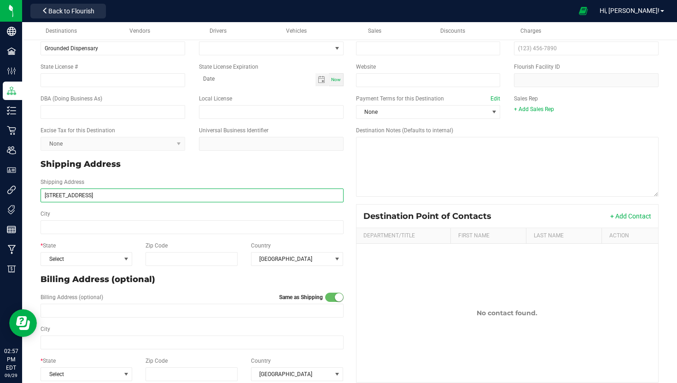
scroll to position [53, 0]
click at [118, 194] on input "3665 Albany Post Rd, Poughkeepsie, NY 12601" at bounding box center [192, 194] width 303 height 14
type input "3665 Albany Post Rd, Poughkeepsie, NY 12601"
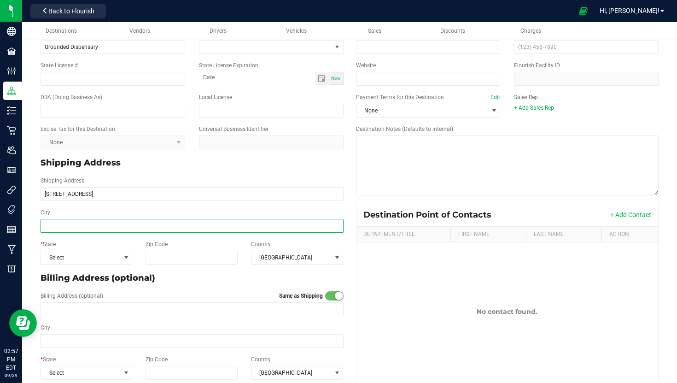
type input "3665 Albany Post Rd, Poughkeepsie, NY 12601"
click at [97, 225] on input "City" at bounding box center [192, 226] width 303 height 14
paste input "Poughkeepsie"
type input "Poughkeepsie"
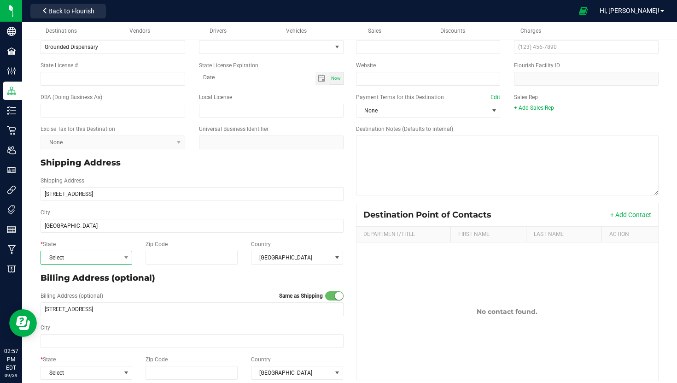
type input "Poughkeepsie"
click at [82, 256] on span "Select" at bounding box center [80, 257] width 79 height 13
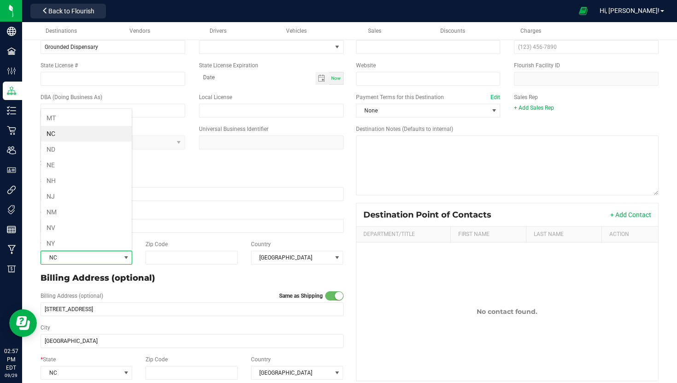
scroll to position [413, 0]
click at [77, 233] on li "NY" at bounding box center [86, 238] width 91 height 16
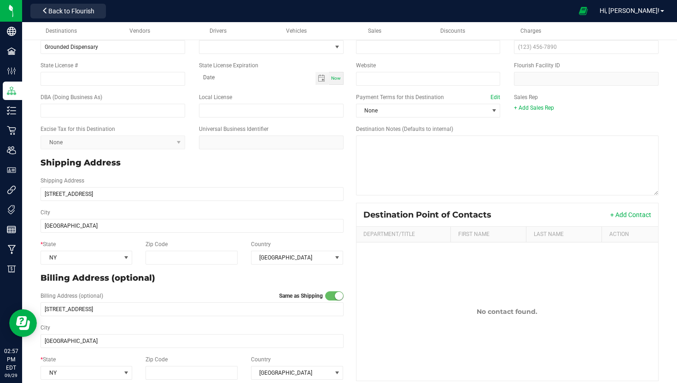
click at [160, 264] on div "* State NY Zip Code Country United States" at bounding box center [192, 252] width 317 height 32
click at [160, 264] on input "Zip Code" at bounding box center [191, 257] width 93 height 14
type input "12601"
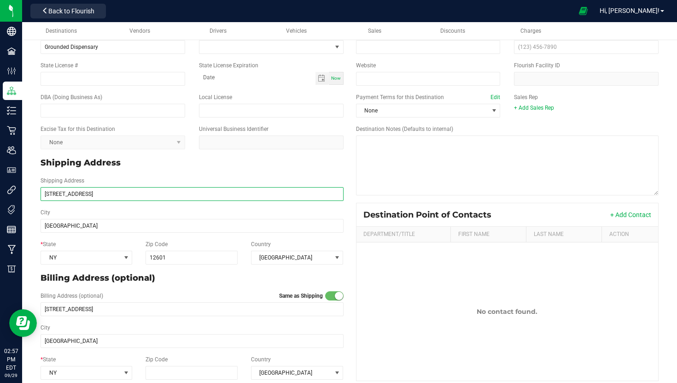
type input "12601"
click at [174, 188] on input "3665 Albany Post Rd, Poughkeepsie, NY 12601" at bounding box center [192, 194] width 303 height 14
drag, startPoint x: 170, startPoint y: 196, endPoint x: 97, endPoint y: 191, distance: 73.4
click at [97, 191] on input "3665 Albany Post Rd, Poughkeepsie, NY 12601" at bounding box center [192, 194] width 303 height 14
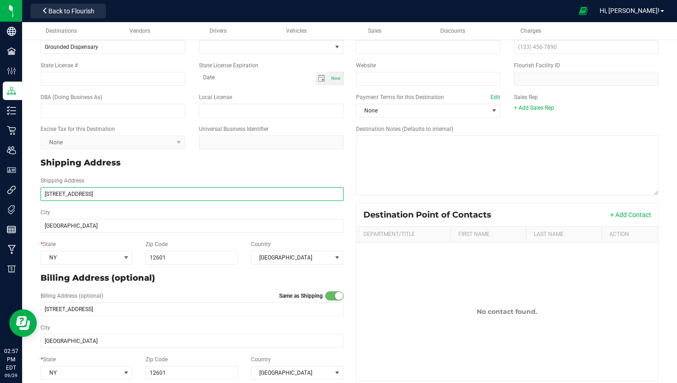
drag, startPoint x: 173, startPoint y: 199, endPoint x: 108, endPoint y: 193, distance: 65.2
click at [108, 193] on input "3665 Albany Post Rd Poughkeepsie, NY 12601" at bounding box center [192, 194] width 303 height 14
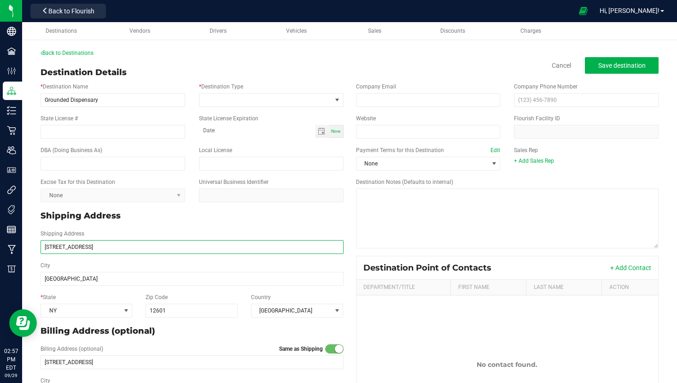
type input "3665 Albany Post Rd"
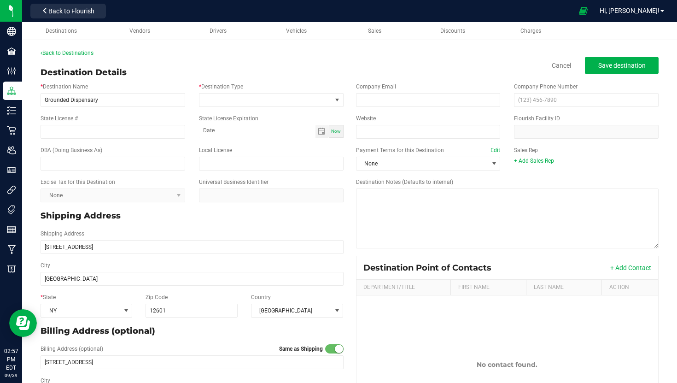
type input "3665 Albany Post Rd"
click at [89, 131] on input "State License #" at bounding box center [113, 132] width 145 height 14
paste input "OCM-CAURD-24-000097"
type input "OCM-CAURD-24-000097"
click at [229, 97] on span at bounding box center [265, 99] width 132 height 13
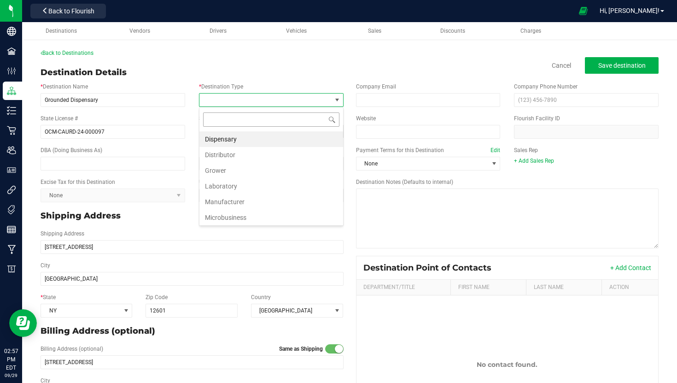
scroll to position [14, 144]
click at [247, 138] on li "Dispensary" at bounding box center [271, 139] width 144 height 16
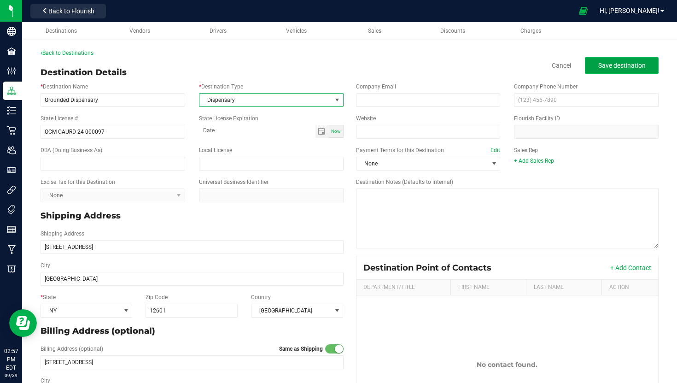
click at [630, 60] on button "Save destination" at bounding box center [622, 65] width 74 height 17
